Goal: Find contact information: Find contact information

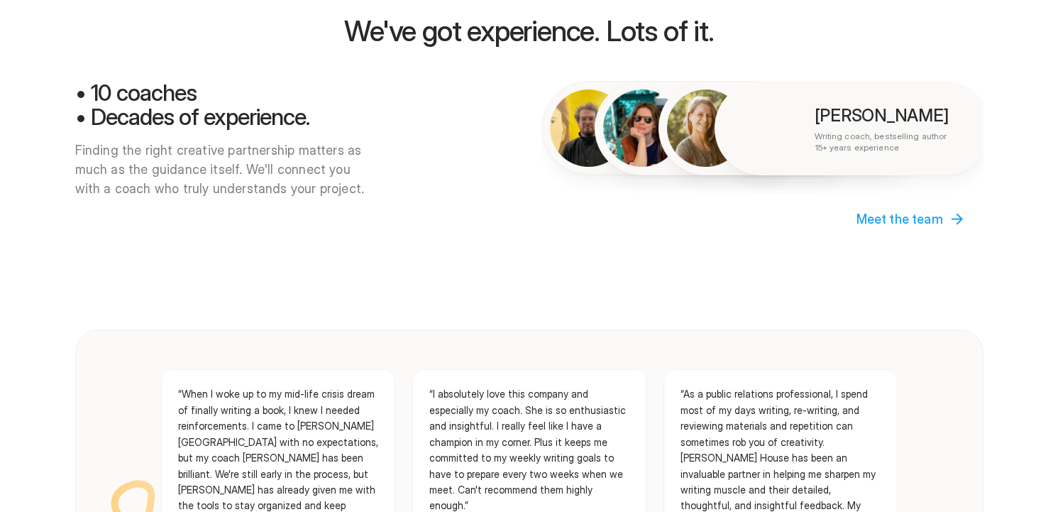
scroll to position [1188, 0]
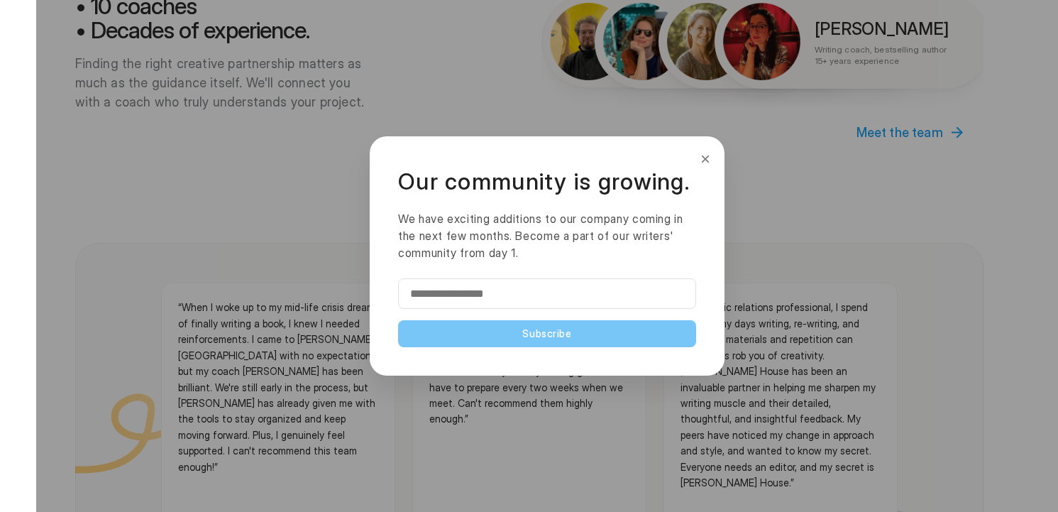
click at [706, 158] on button "×" at bounding box center [706, 159] width 16 height 23
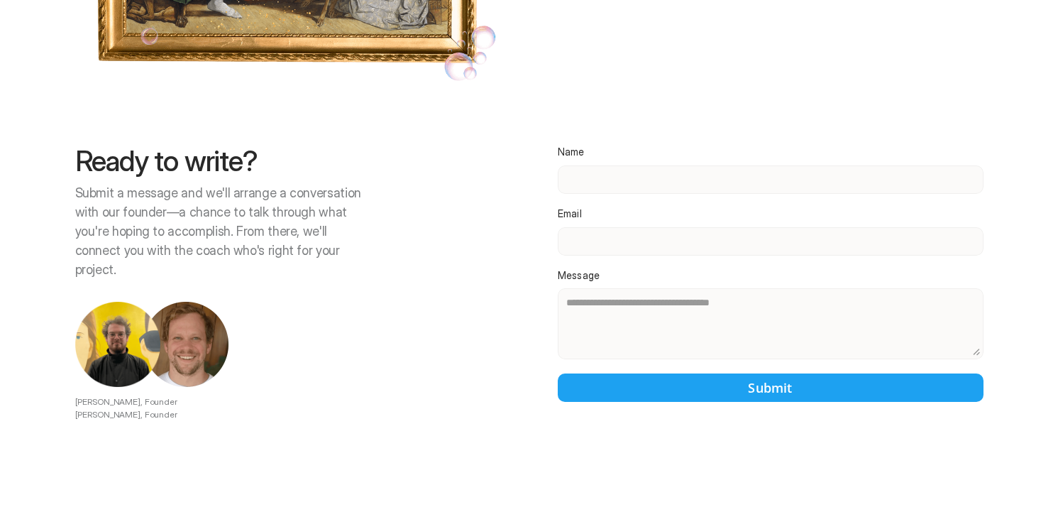
scroll to position [3186, 0]
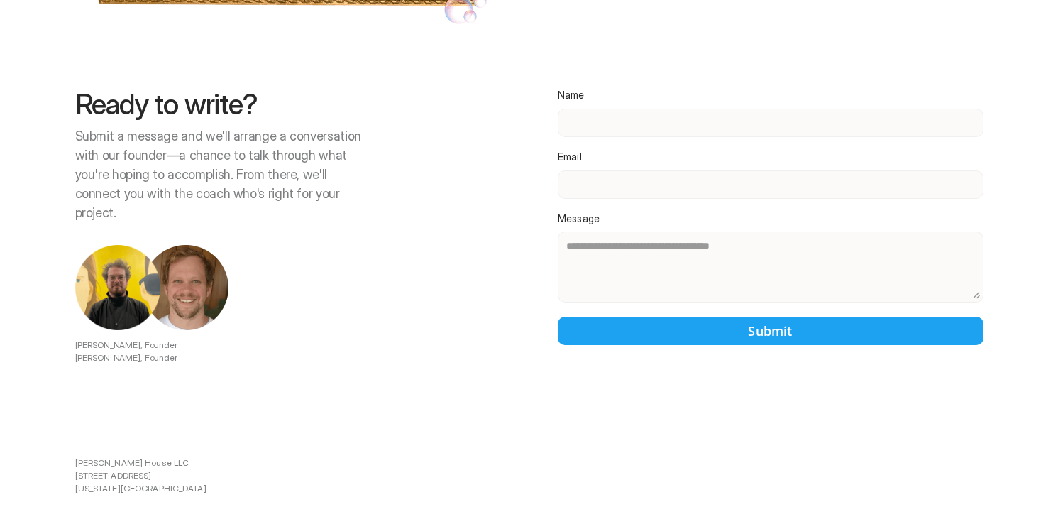
click at [595, 89] on div at bounding box center [547, 256] width 1022 height 512
click at [618, 84] on div at bounding box center [547, 256] width 1022 height 512
click at [635, 104] on div at bounding box center [547, 256] width 1022 height 512
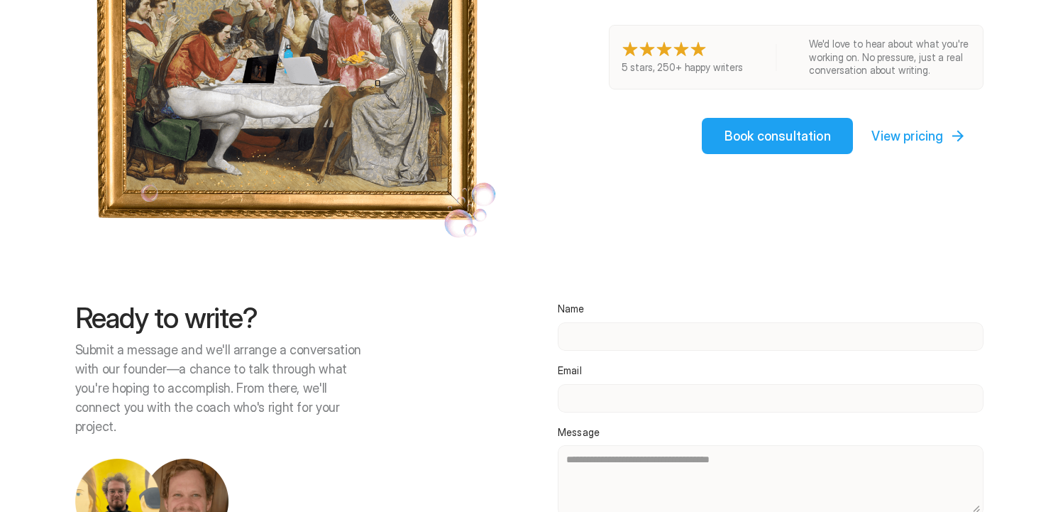
scroll to position [2920, 0]
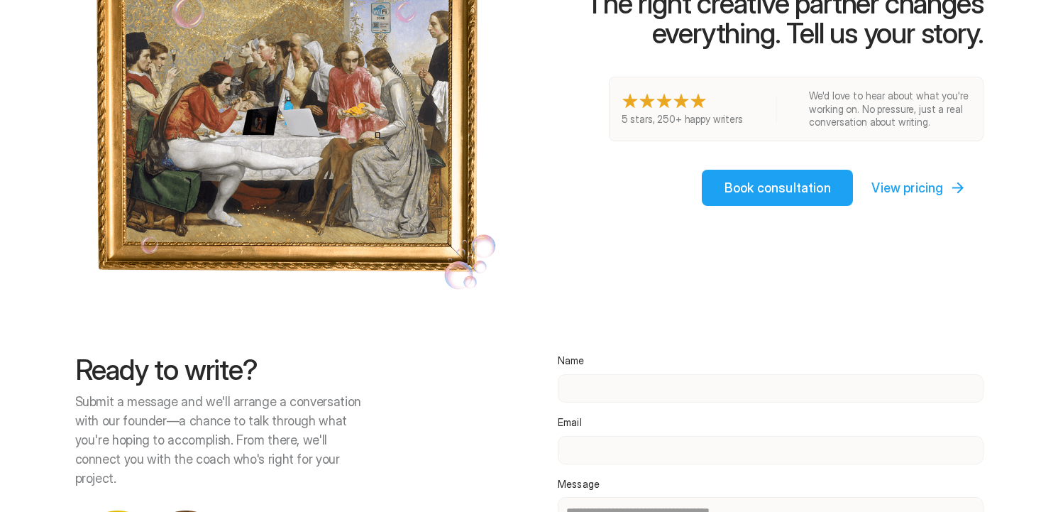
click at [635, 368] on div at bounding box center [547, 256] width 1022 height 512
click at [644, 357] on div at bounding box center [547, 256] width 1022 height 512
click at [566, 333] on div at bounding box center [547, 256] width 1022 height 512
click at [915, 159] on div at bounding box center [547, 256] width 1022 height 512
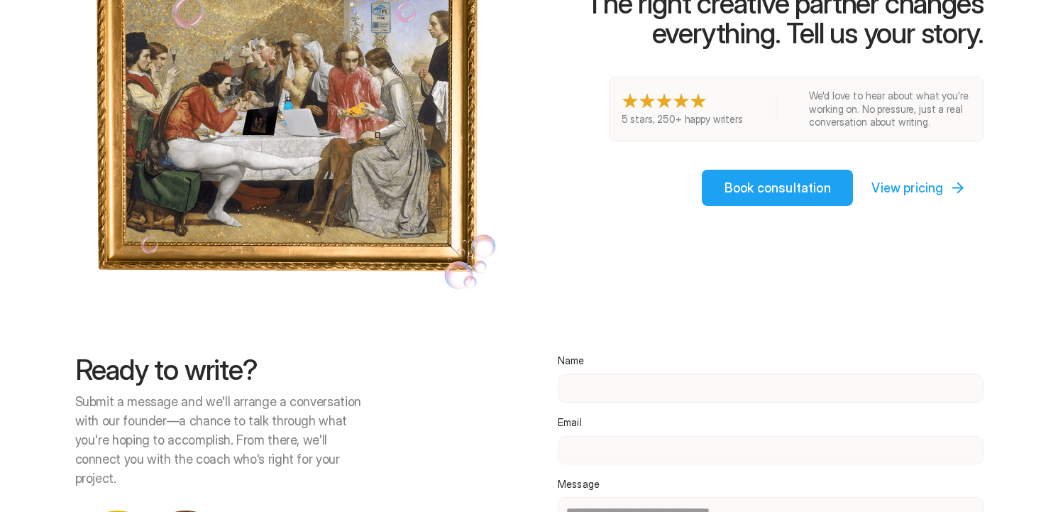
click at [749, 148] on div at bounding box center [547, 256] width 1022 height 512
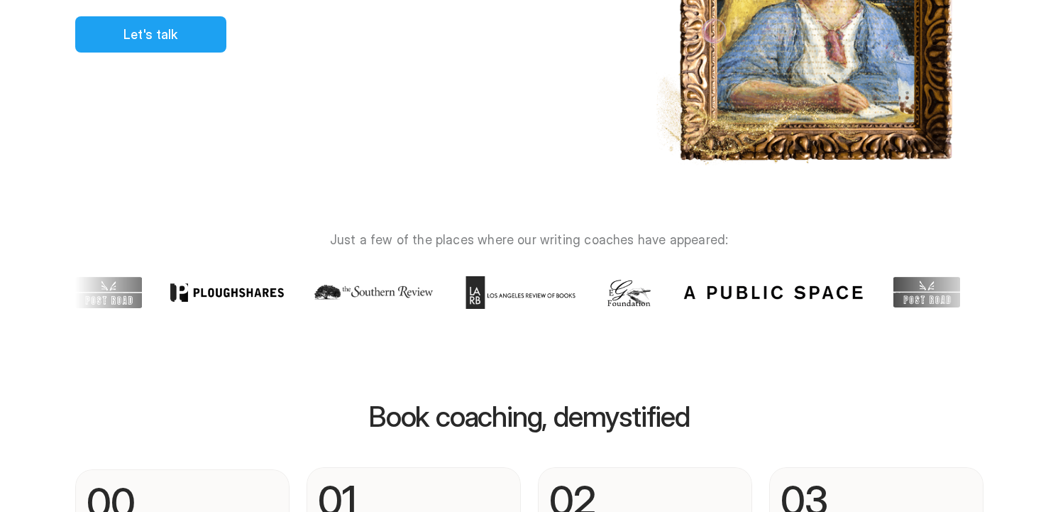
scroll to position [0, 0]
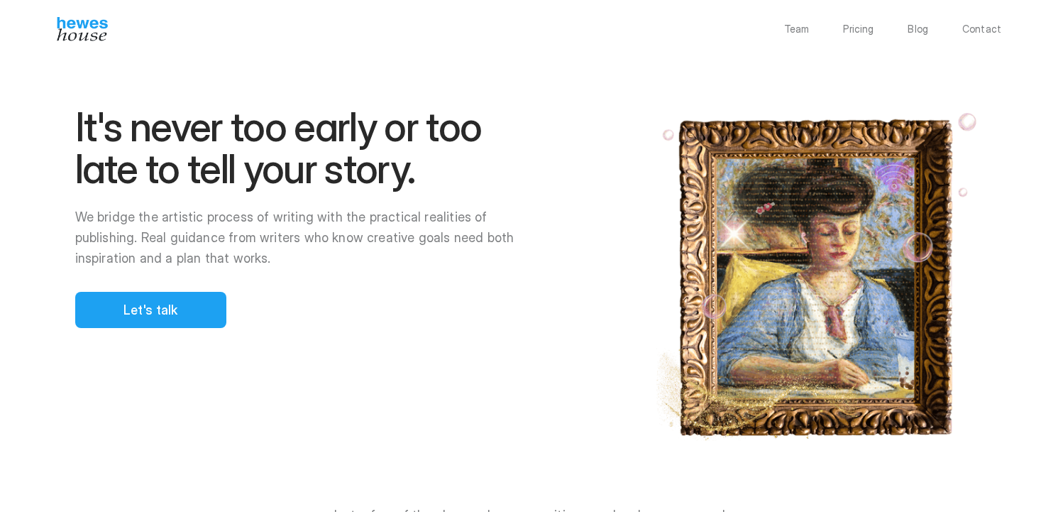
click at [176, 309] on div at bounding box center [547, 256] width 1022 height 512
click at [152, 309] on div at bounding box center [547, 256] width 1022 height 512
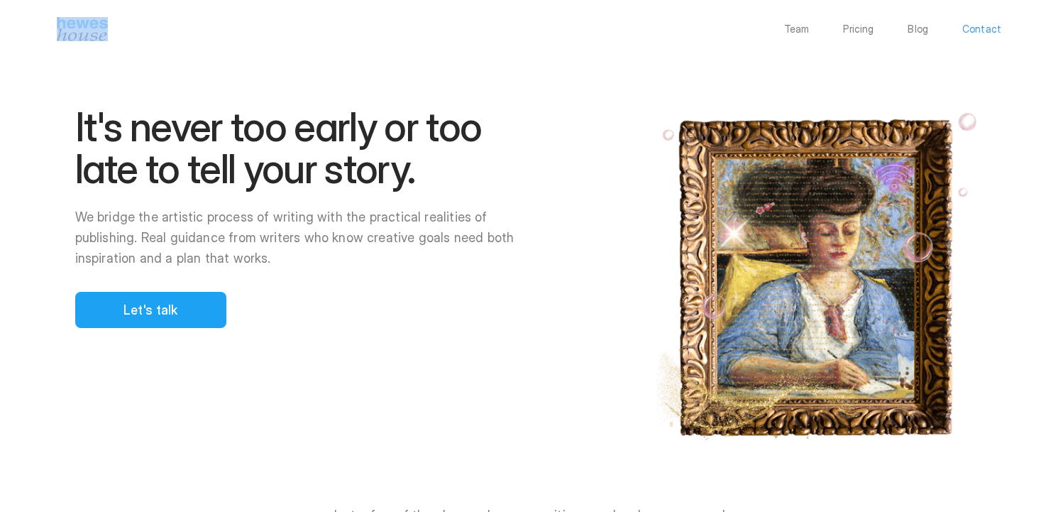
click at [986, 31] on p "Contact" at bounding box center [981, 29] width 39 height 10
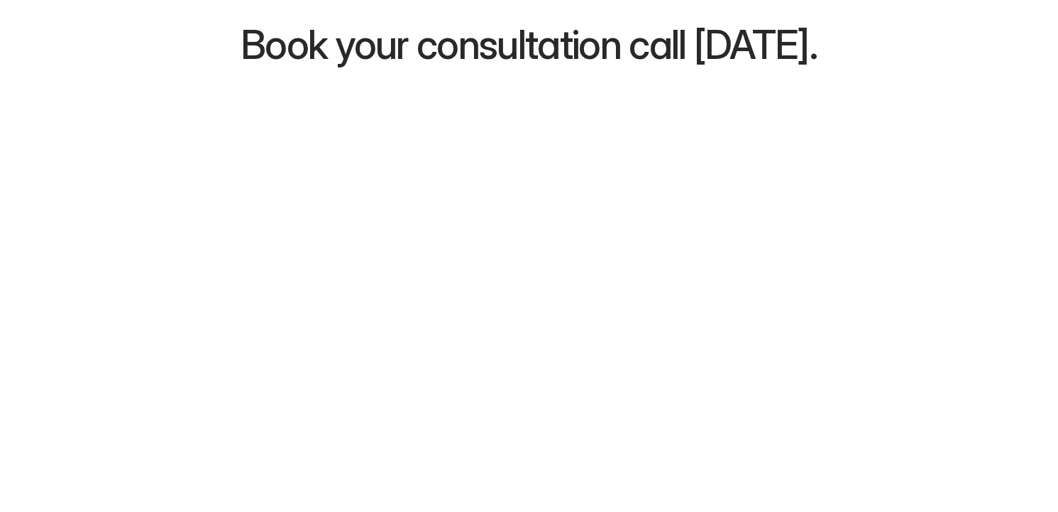
scroll to position [152, 0]
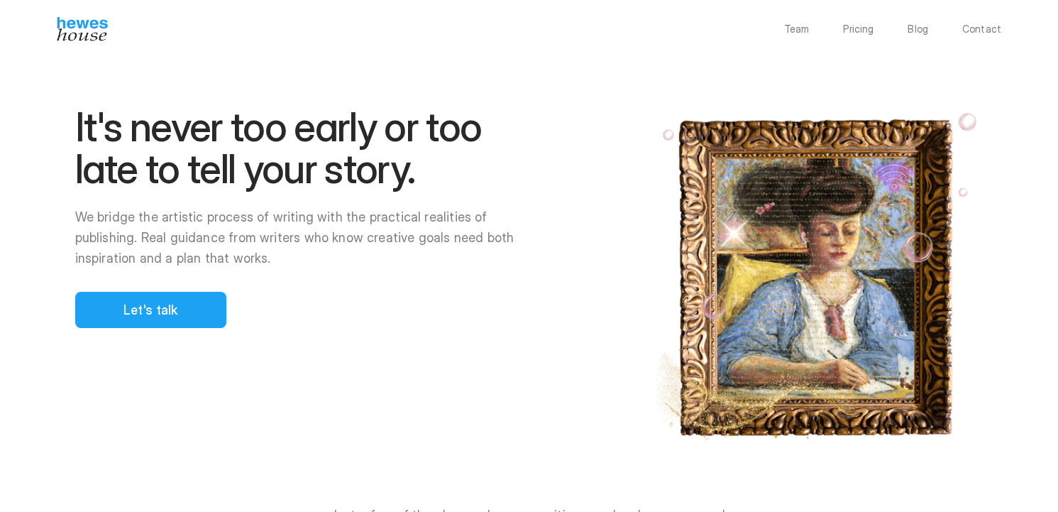
click at [148, 299] on div at bounding box center [547, 256] width 1022 height 512
click at [168, 313] on div at bounding box center [547, 256] width 1022 height 512
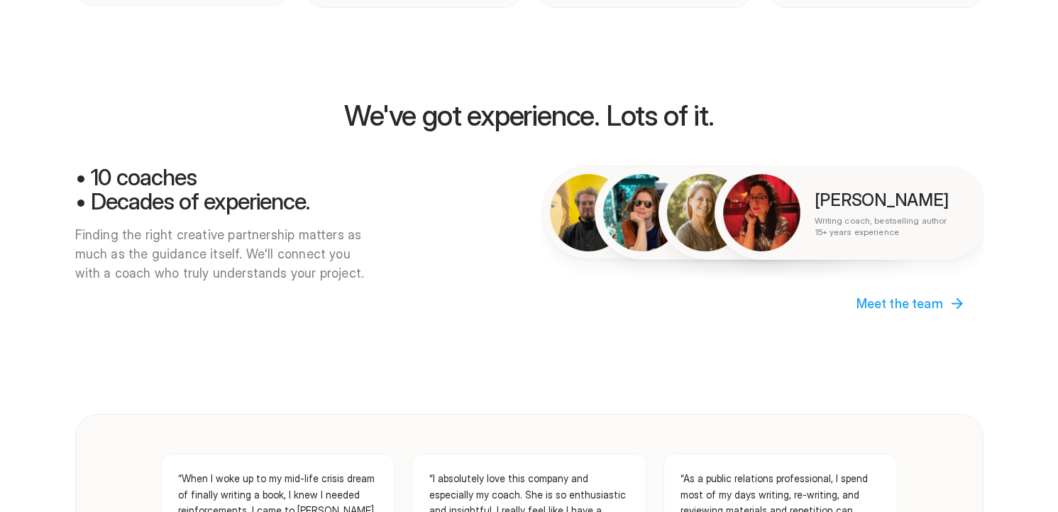
scroll to position [1020, 0]
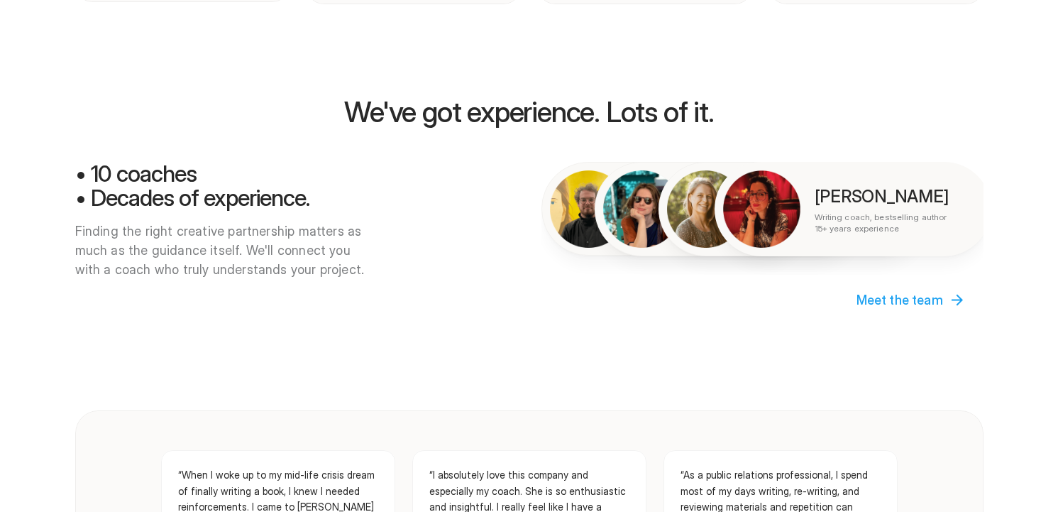
click at [873, 285] on div at bounding box center [547, 256] width 1022 height 512
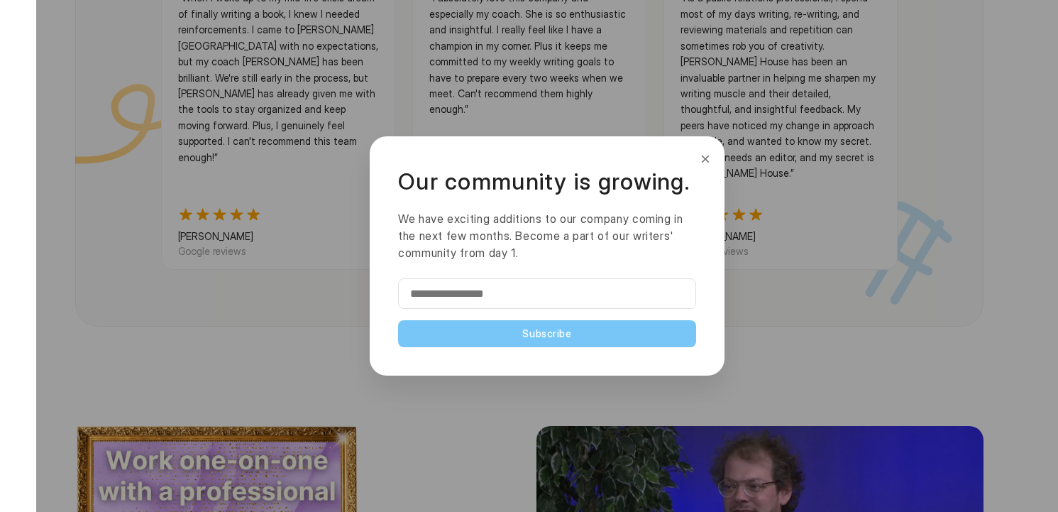
scroll to position [1649, 0]
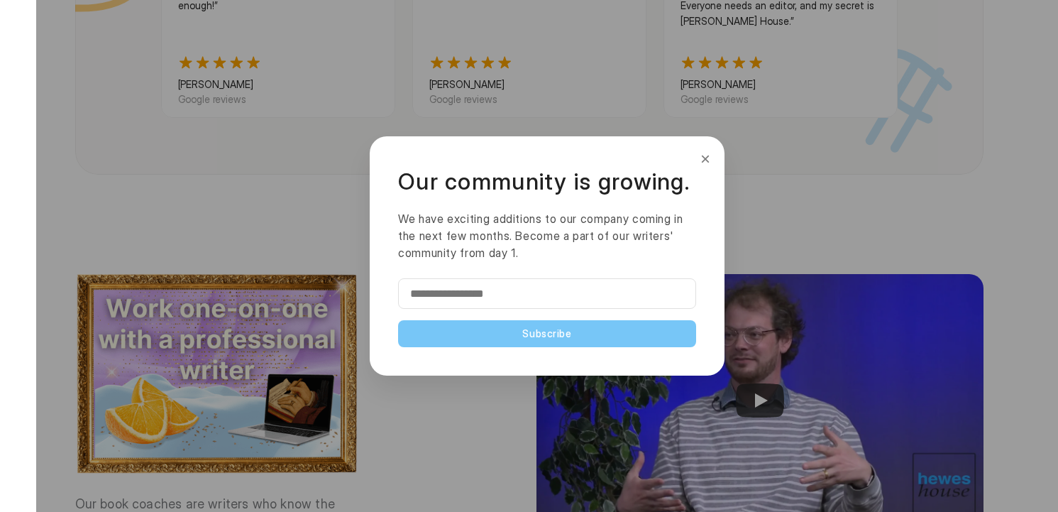
click at [711, 158] on button "×" at bounding box center [706, 159] width 16 height 23
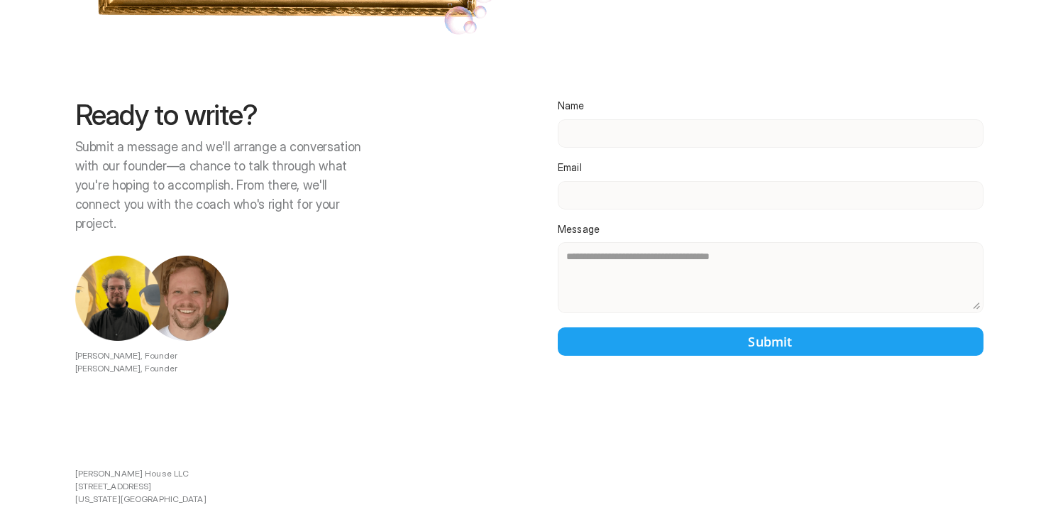
scroll to position [3176, 0]
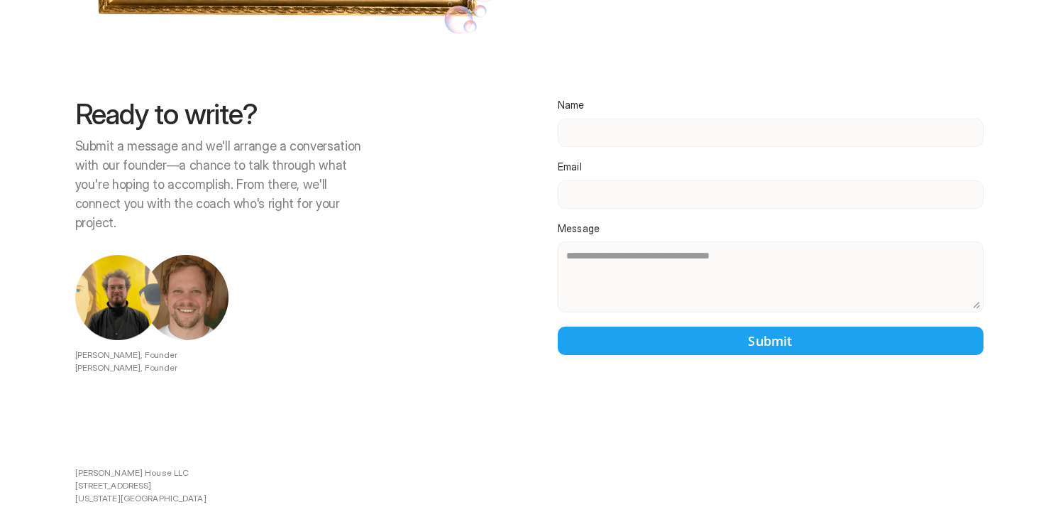
click at [583, 99] on div at bounding box center [547, 256] width 1022 height 512
click at [613, 224] on div at bounding box center [547, 256] width 1022 height 512
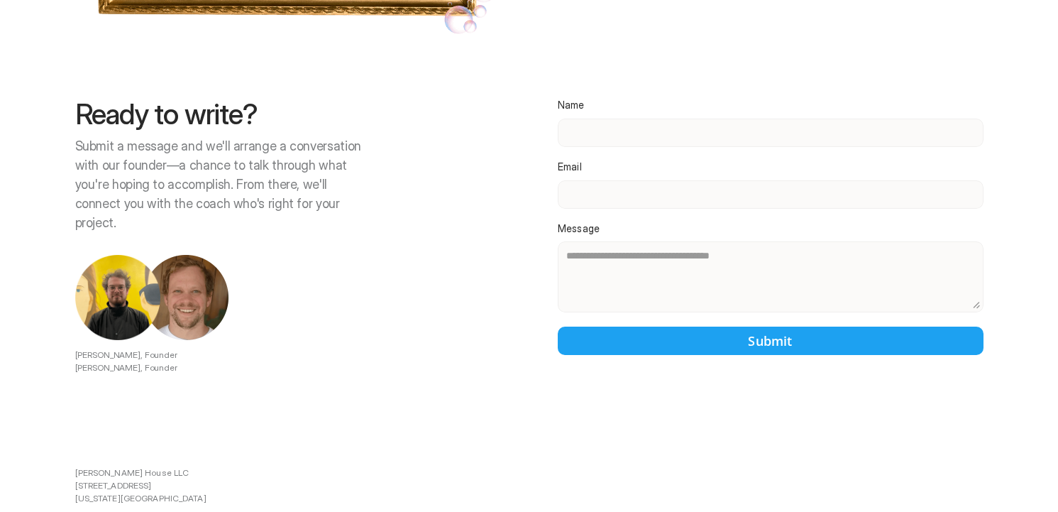
click at [613, 224] on div at bounding box center [547, 256] width 1022 height 512
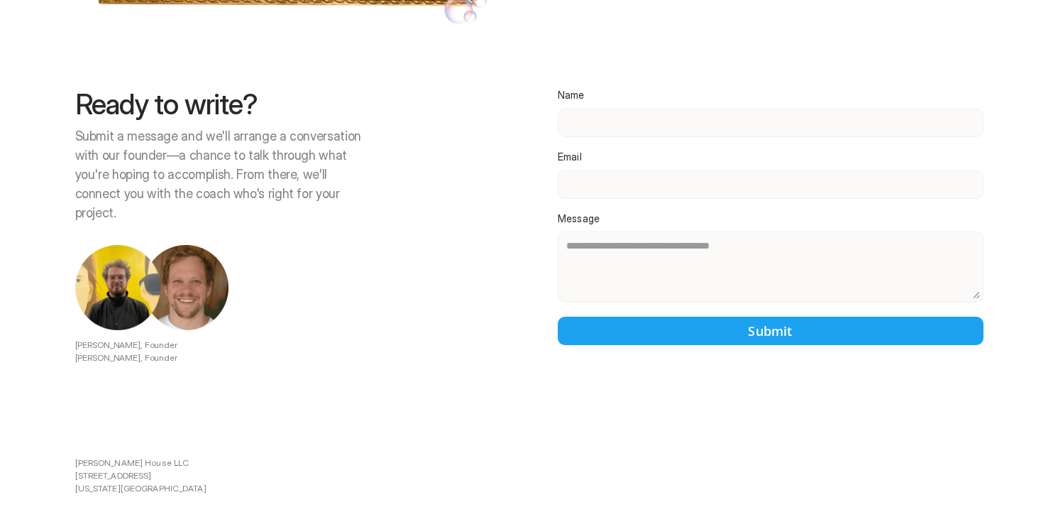
click at [247, 420] on div at bounding box center [547, 256] width 1022 height 512
click at [660, 103] on div at bounding box center [547, 256] width 1022 height 512
click at [645, 95] on div at bounding box center [547, 256] width 1022 height 512
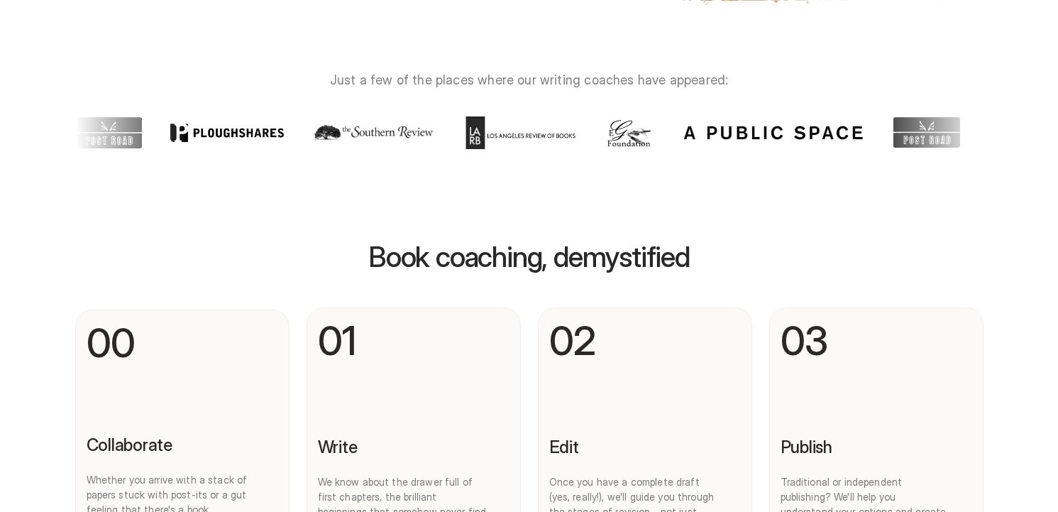
scroll to position [0, 0]
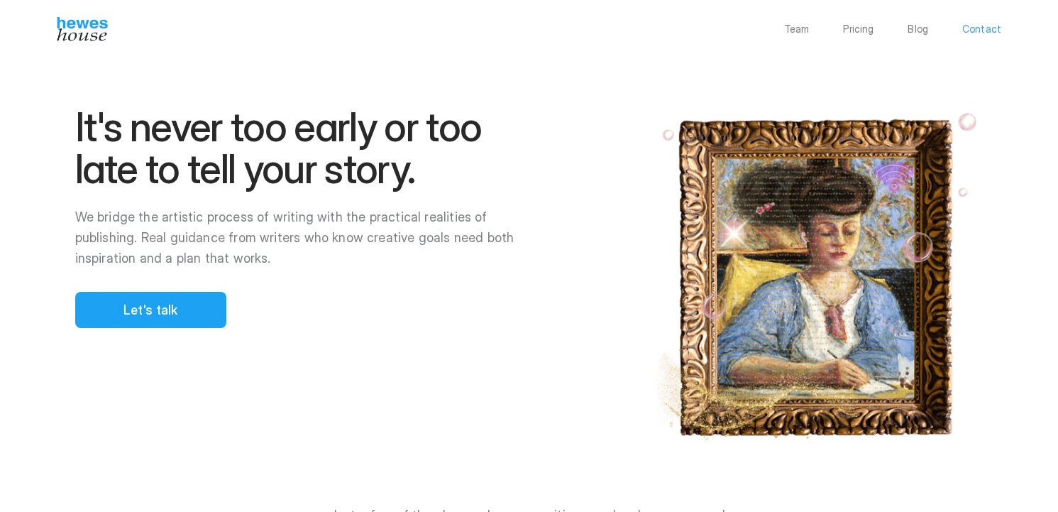
click at [984, 31] on p "Contact" at bounding box center [981, 29] width 39 height 10
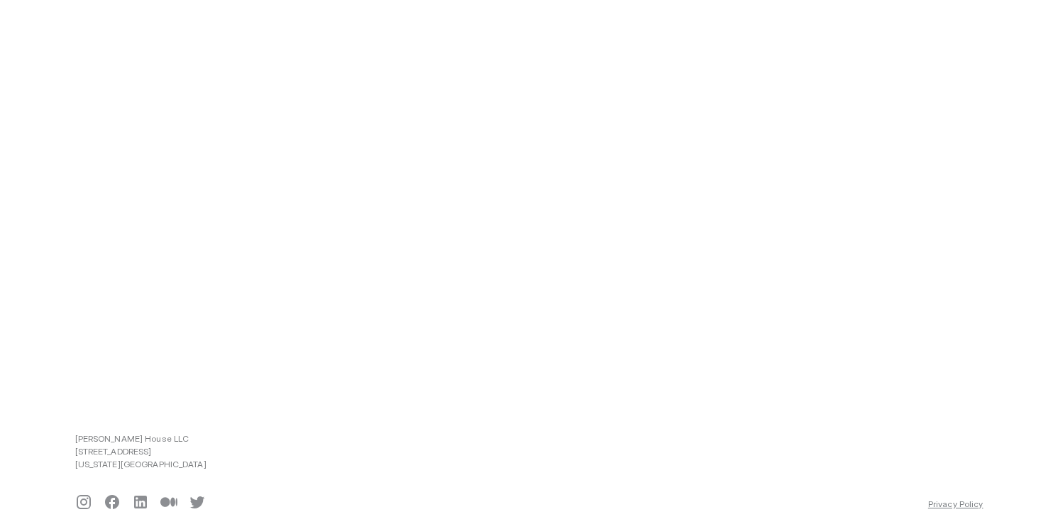
scroll to position [314, 0]
